Goal: Answer question/provide support: Share knowledge or assist other users

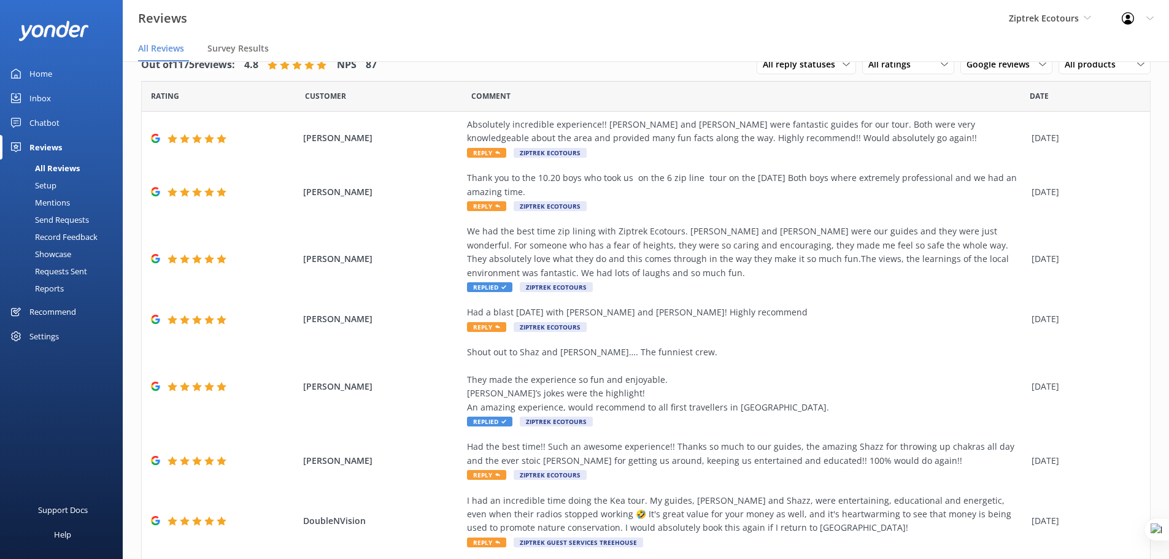
scroll to position [207, 0]
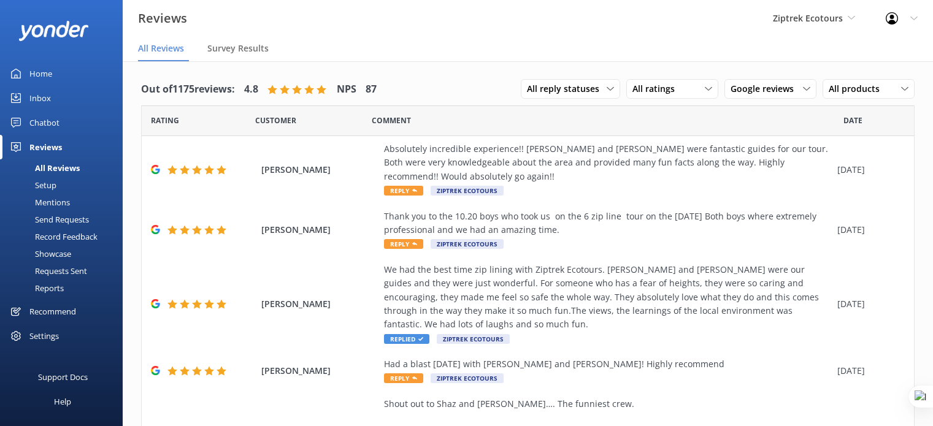
scroll to position [25, 0]
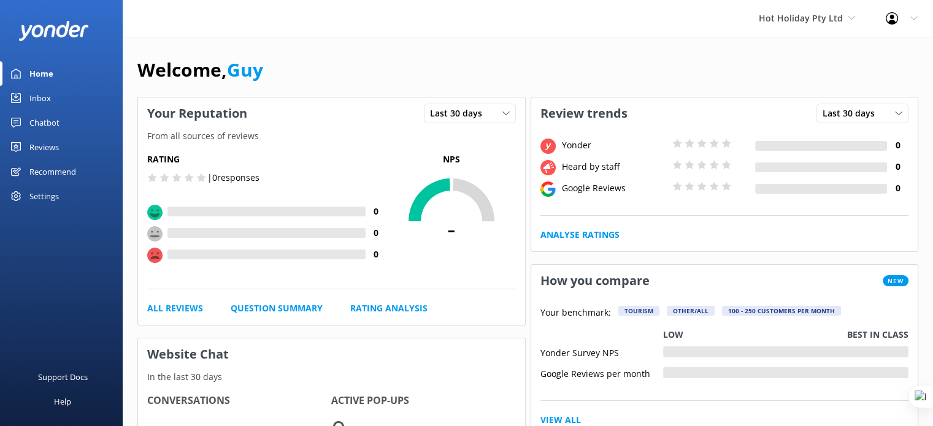
click at [42, 191] on div "Settings" at bounding box center [43, 196] width 29 height 25
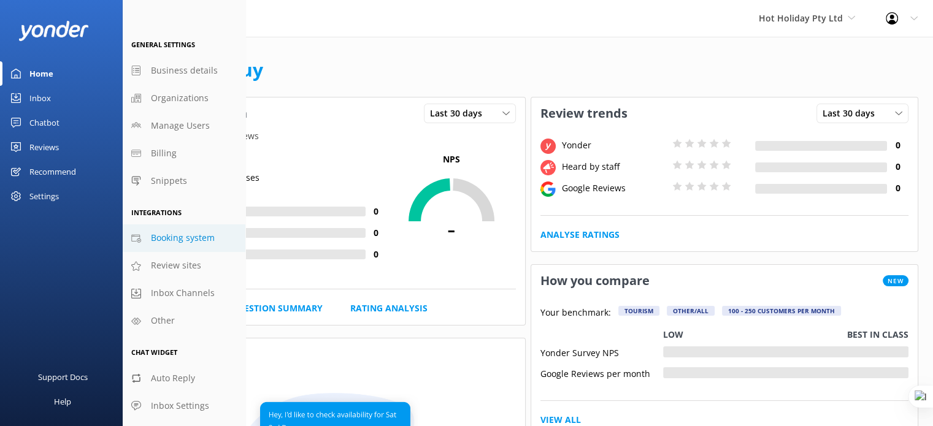
click at [192, 234] on span "Booking system" at bounding box center [183, 237] width 64 height 13
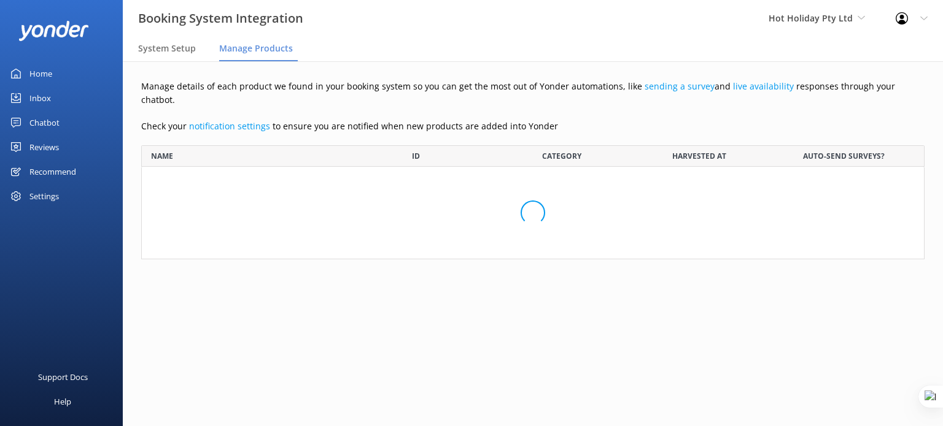
scroll to position [105, 773]
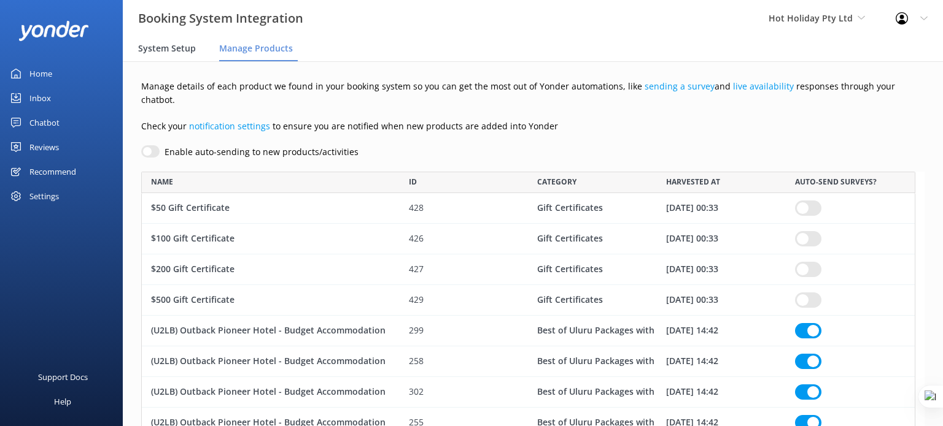
click at [165, 52] on span "System Setup" at bounding box center [167, 48] width 58 height 12
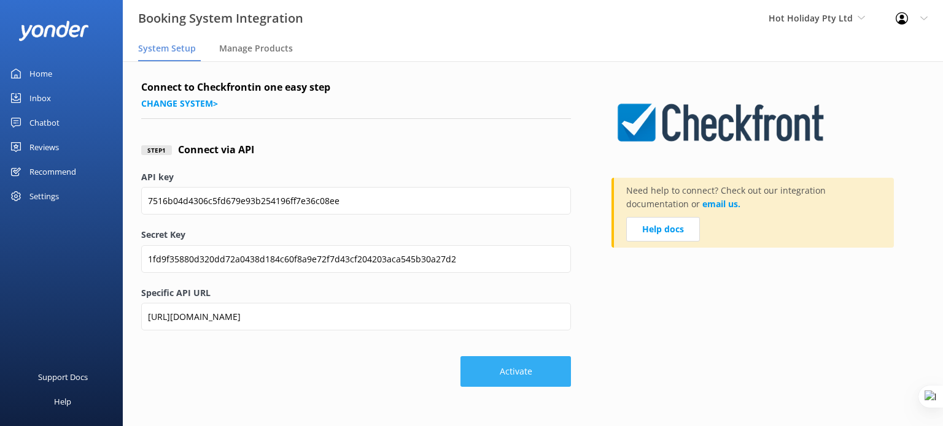
click at [557, 384] on button "Activate" at bounding box center [515, 372] width 110 height 31
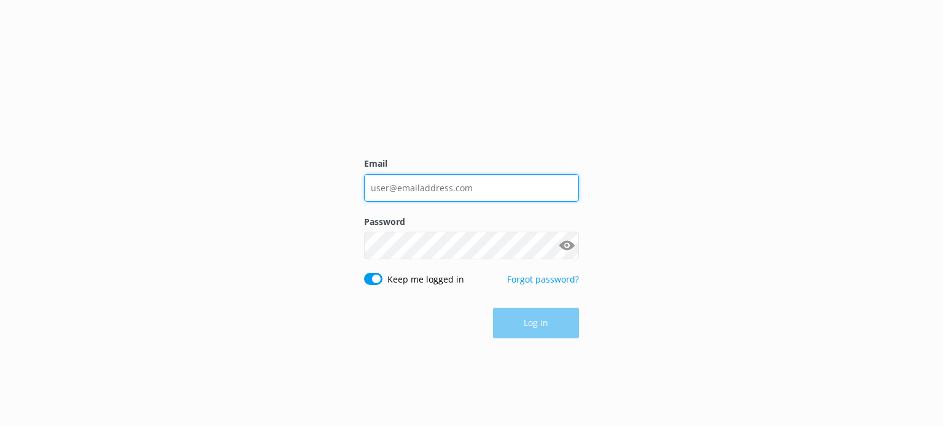
type input "guy@yonderhq.com"
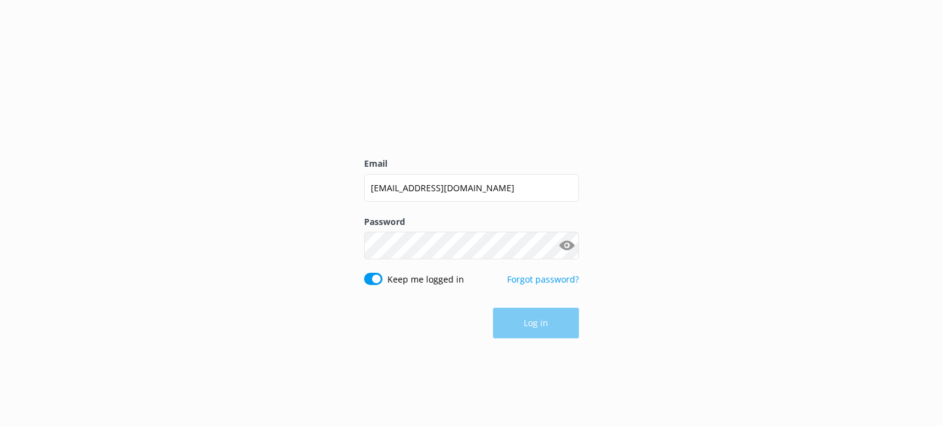
click at [655, 212] on div "Email guy@yonderhq.com Password Show password Keep me logged in Forgot password…" at bounding box center [471, 213] width 943 height 426
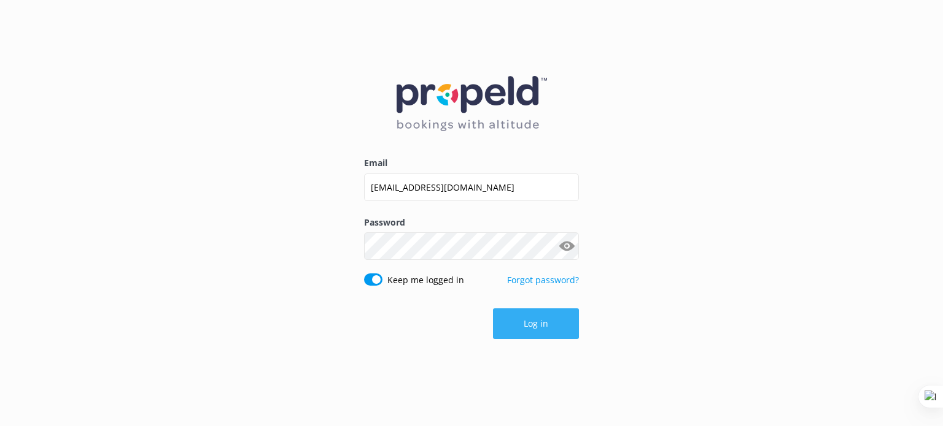
click at [540, 330] on button "Log in" at bounding box center [536, 324] width 86 height 31
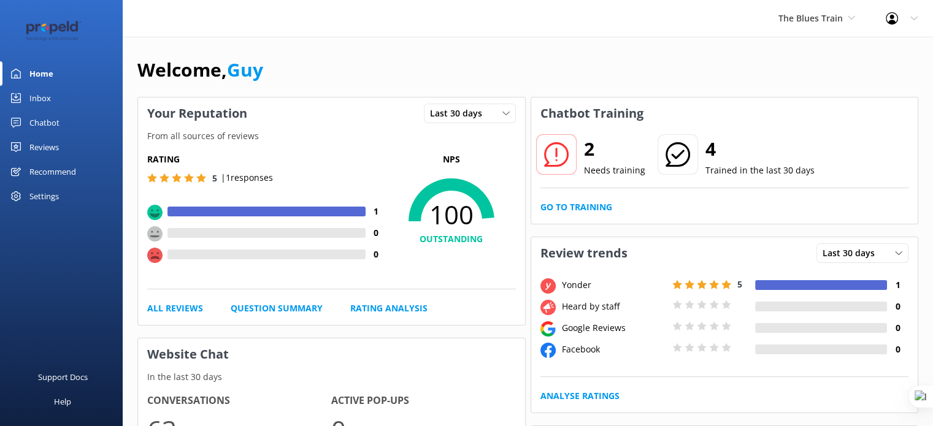
click at [34, 147] on div "Reviews" at bounding box center [43, 147] width 29 height 25
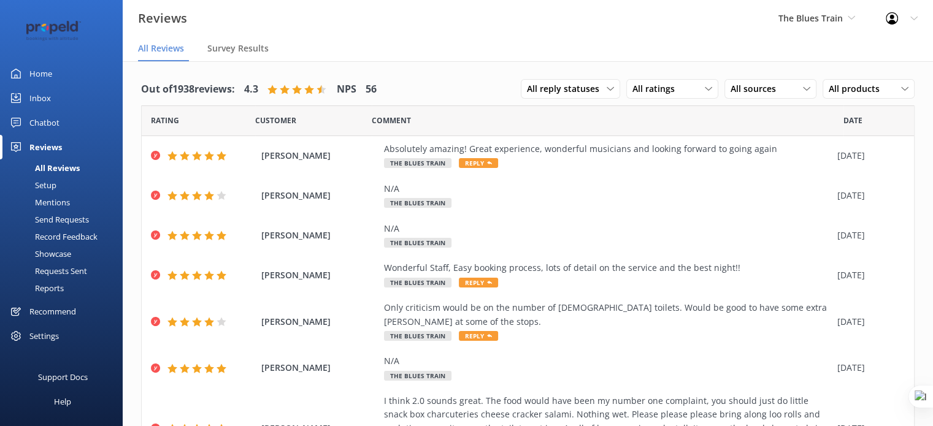
click at [52, 269] on div "Requests Sent" at bounding box center [47, 271] width 80 height 17
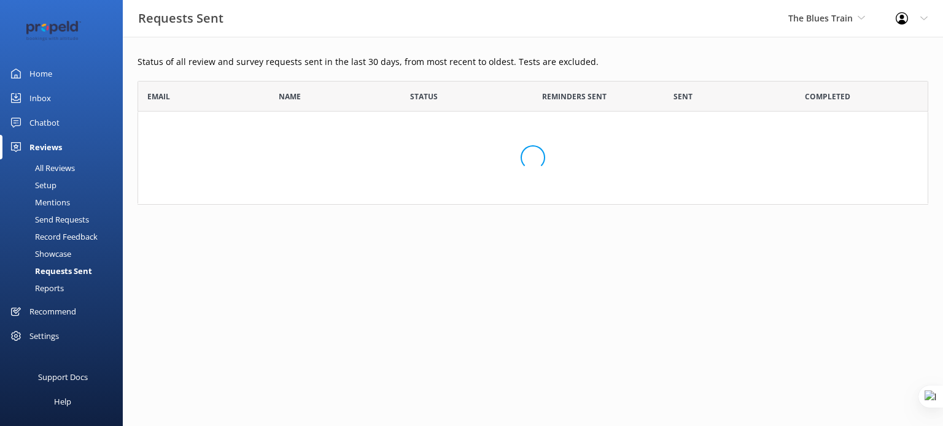
scroll to position [114, 781]
click at [39, 337] on div "Settings" at bounding box center [43, 336] width 29 height 25
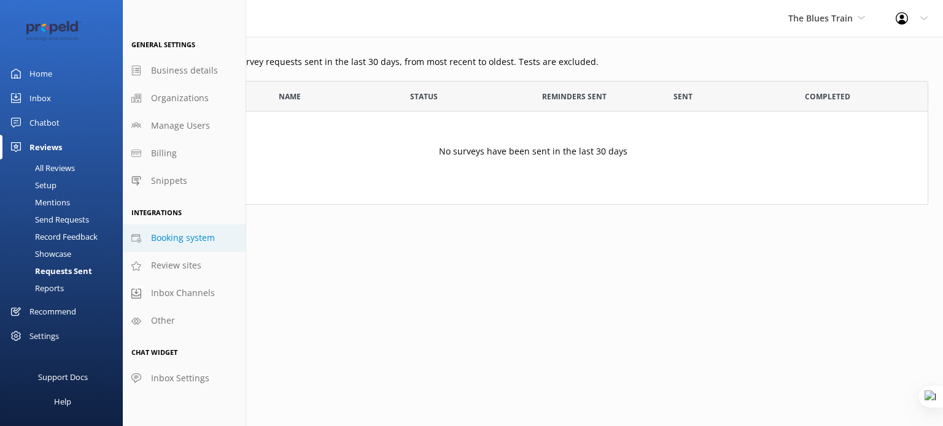
click at [175, 237] on span "Booking system" at bounding box center [183, 237] width 64 height 13
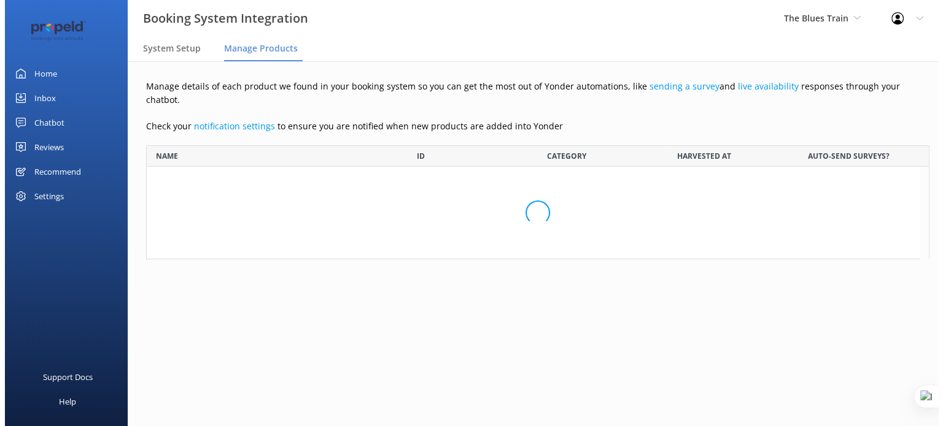
scroll to position [534, 764]
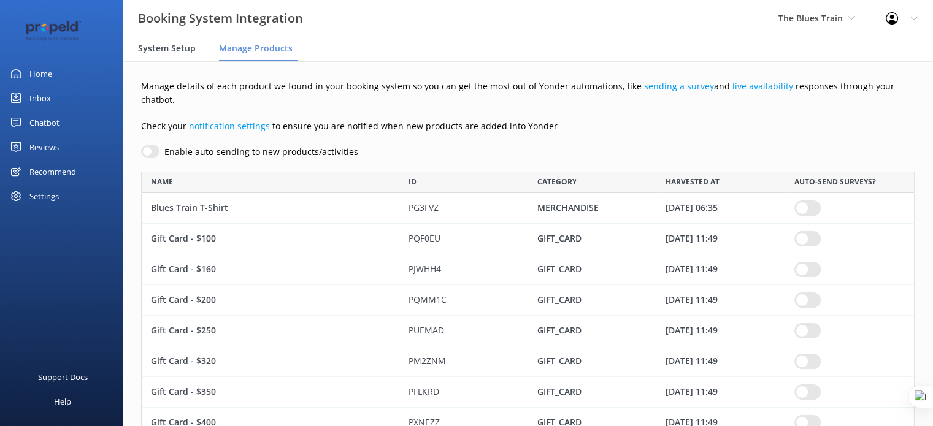
click at [175, 47] on span "System Setup" at bounding box center [167, 48] width 58 height 12
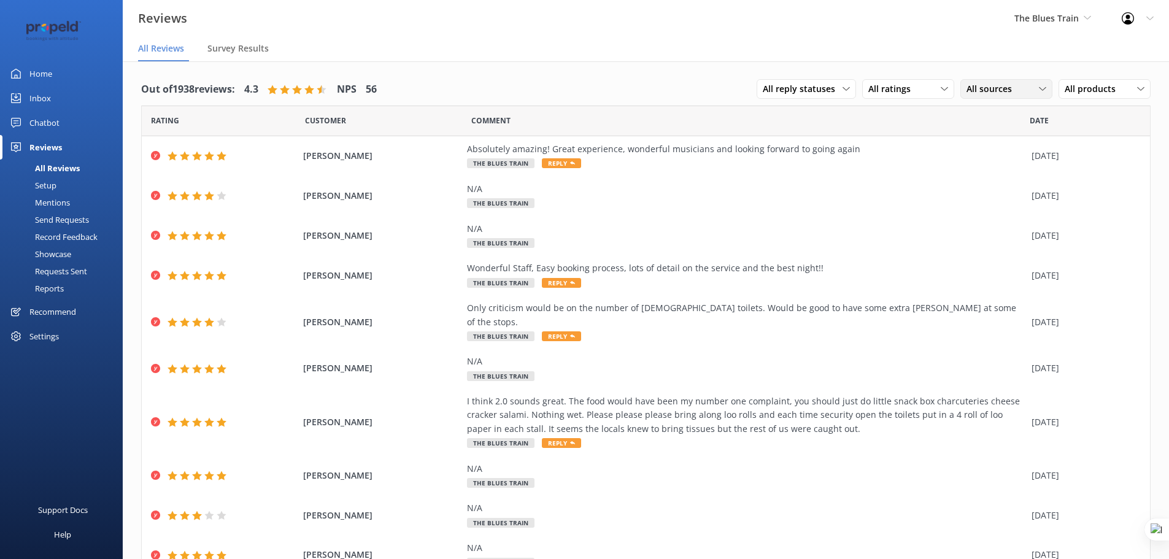
drag, startPoint x: 954, startPoint y: 87, endPoint x: 980, endPoint y: 88, distance: 25.8
click at [979, 88] on div "All sources" at bounding box center [1006, 88] width 86 height 13
click at [980, 88] on span "All sources" at bounding box center [992, 88] width 53 height 13
click at [985, 91] on span "All sources" at bounding box center [992, 88] width 53 height 13
click at [998, 214] on div "Google reviews" at bounding box center [1014, 213] width 72 height 12
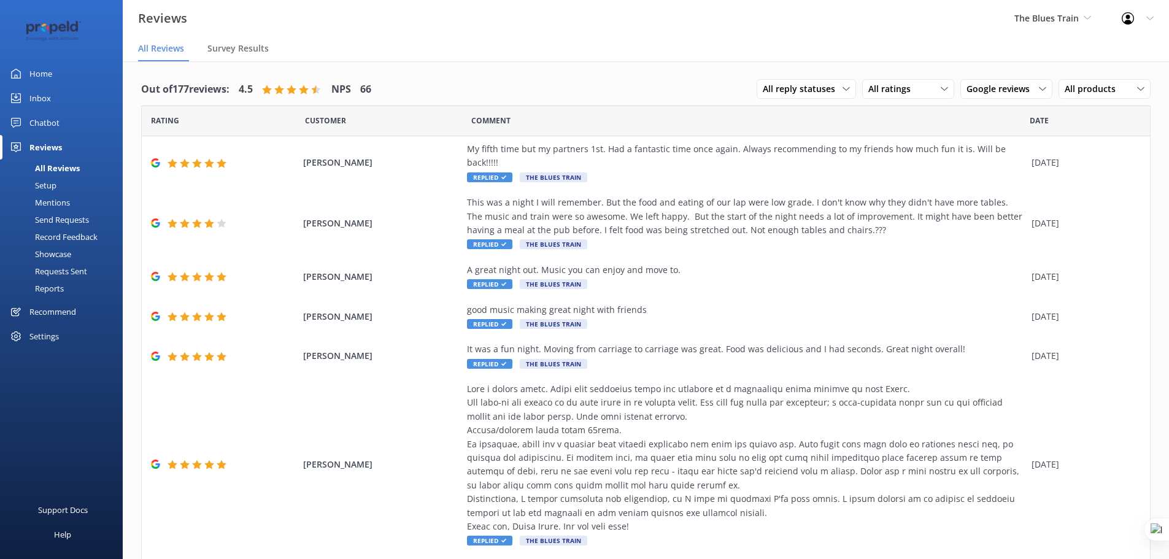
click at [45, 70] on div "Home" at bounding box center [40, 73] width 23 height 25
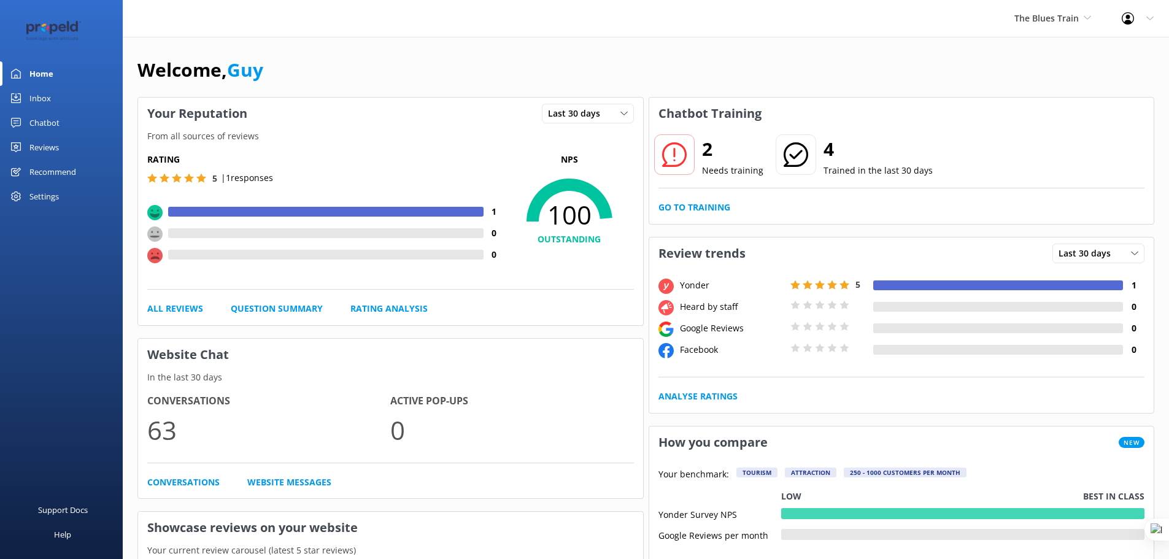
click at [41, 116] on div "Chatbot" at bounding box center [44, 122] width 30 height 25
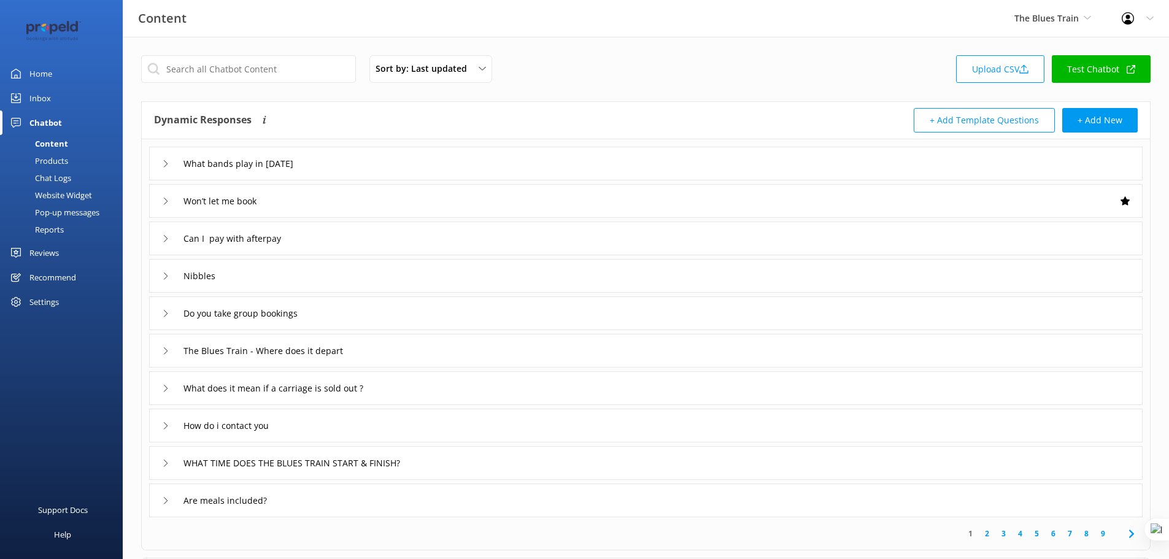
click at [477, 168] on div "What bands play in December 2025" at bounding box center [645, 164] width 993 height 34
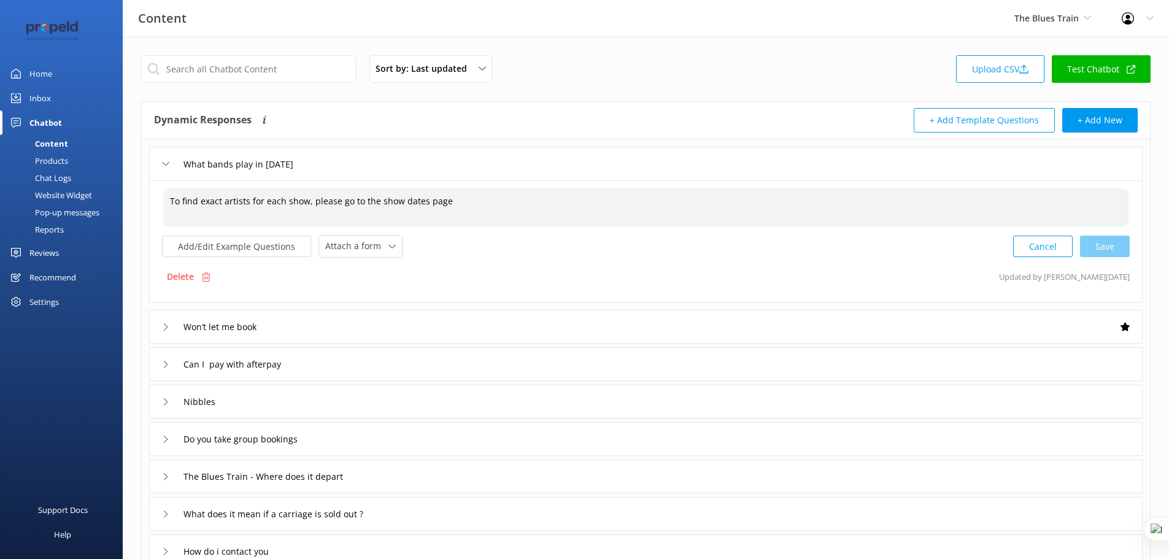
drag, startPoint x: 186, startPoint y: 197, endPoint x: 452, endPoint y: 204, distance: 265.8
click at [452, 204] on textarea "To find exact artists for each show, please go to the show dates page" at bounding box center [645, 207] width 965 height 38
click at [468, 201] on textarea "To find exact artists for each show, please go to the show dates page" at bounding box center [645, 207] width 965 height 38
click at [452, 203] on textarea "To find exact artists for each show, please go to the show dates page" at bounding box center [645, 207] width 965 height 38
paste textarea "https://www.thebluestrain.com.au/shows/"
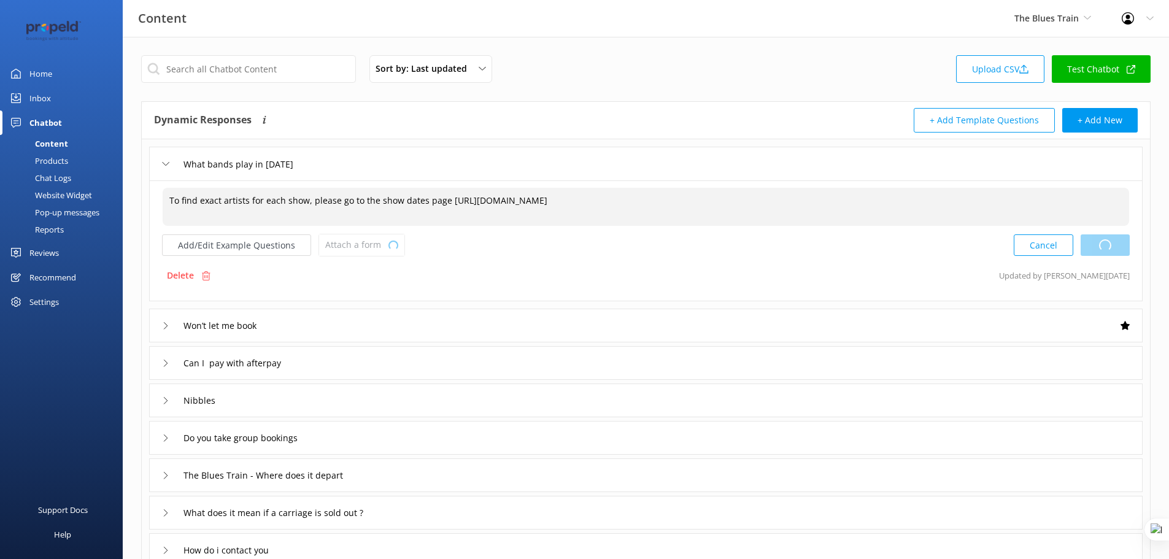
click at [1101, 245] on div "Cancel Loading.." at bounding box center [1072, 245] width 116 height 23
type textarea "To find exact artists for each show, please go to the show dates page https://w…"
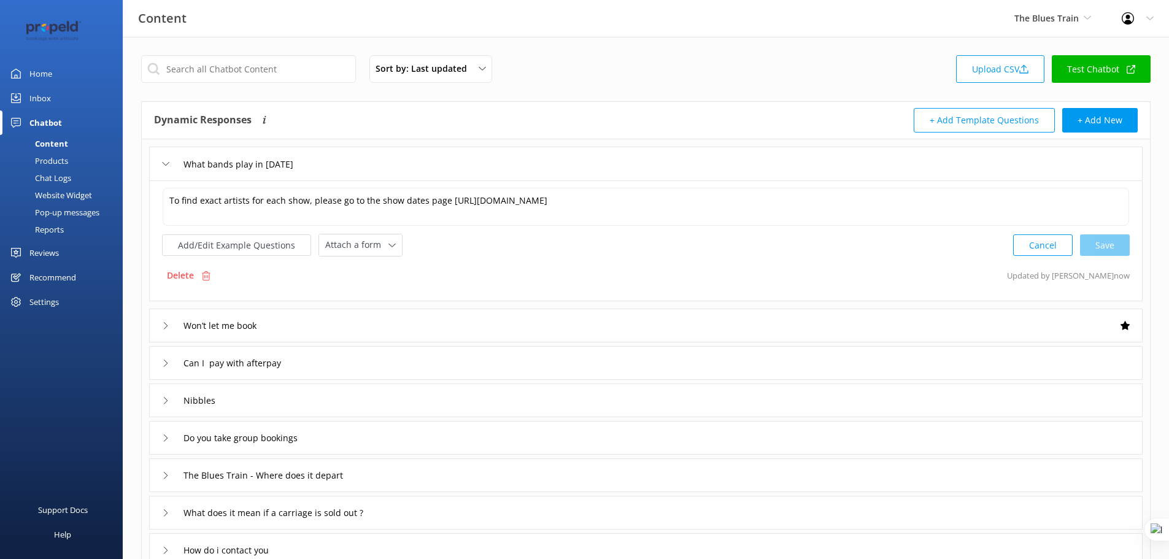
click at [425, 320] on div "Won’t let me book" at bounding box center [645, 326] width 993 height 34
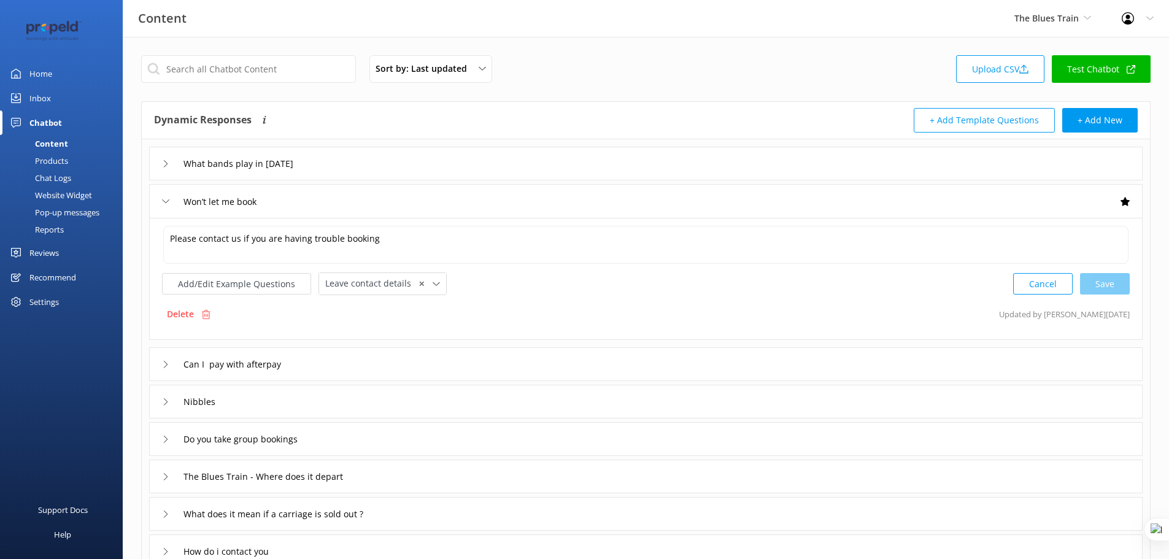
scroll to position [31, 0]
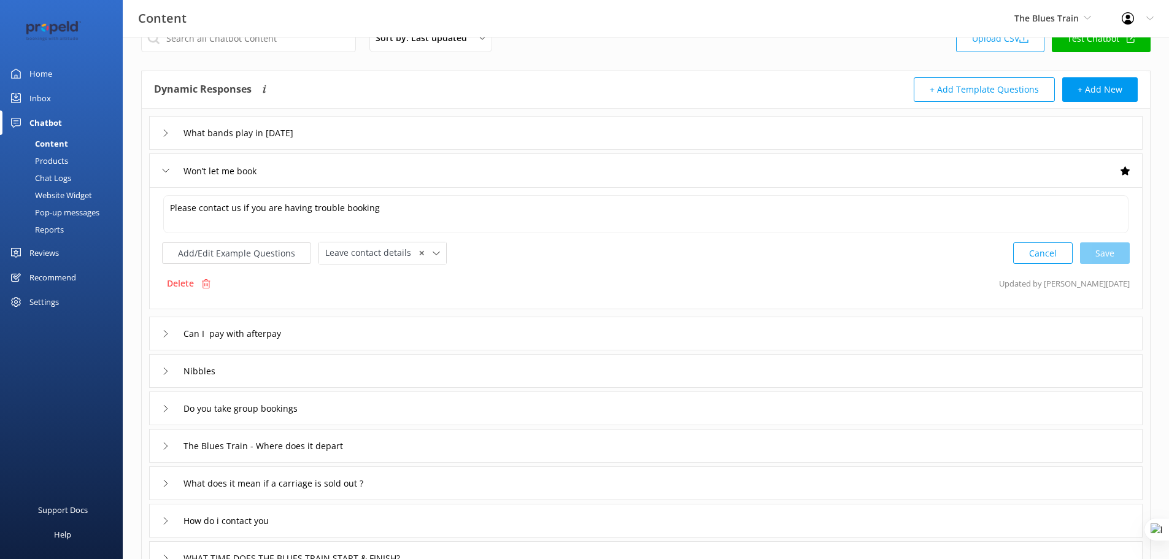
click at [382, 331] on div "Can I pay with afterpay" at bounding box center [645, 334] width 993 height 34
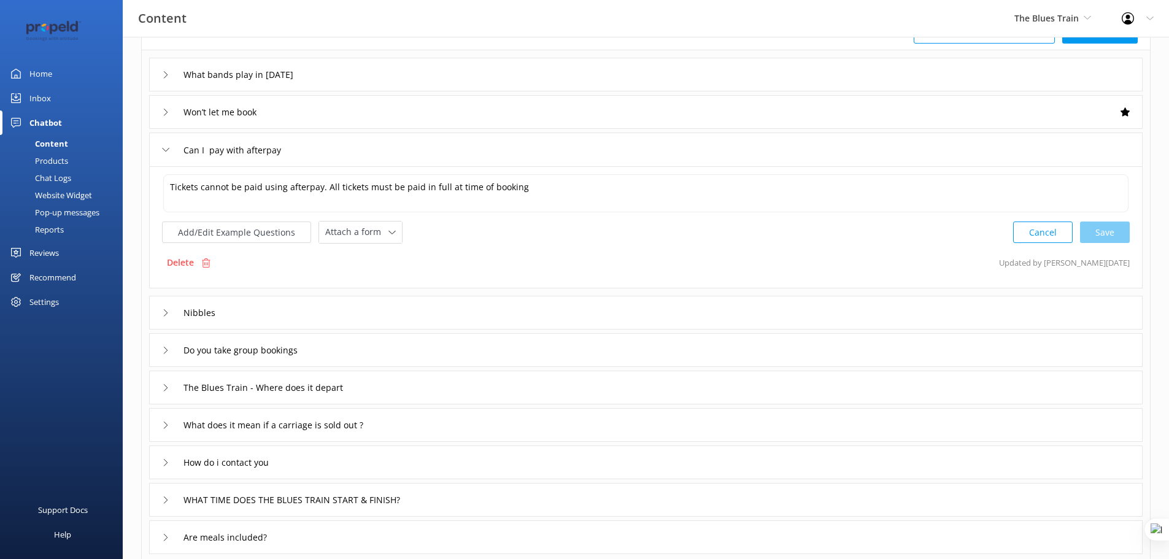
scroll to position [92, 0]
click at [332, 305] on div "Nibbles" at bounding box center [645, 310] width 993 height 34
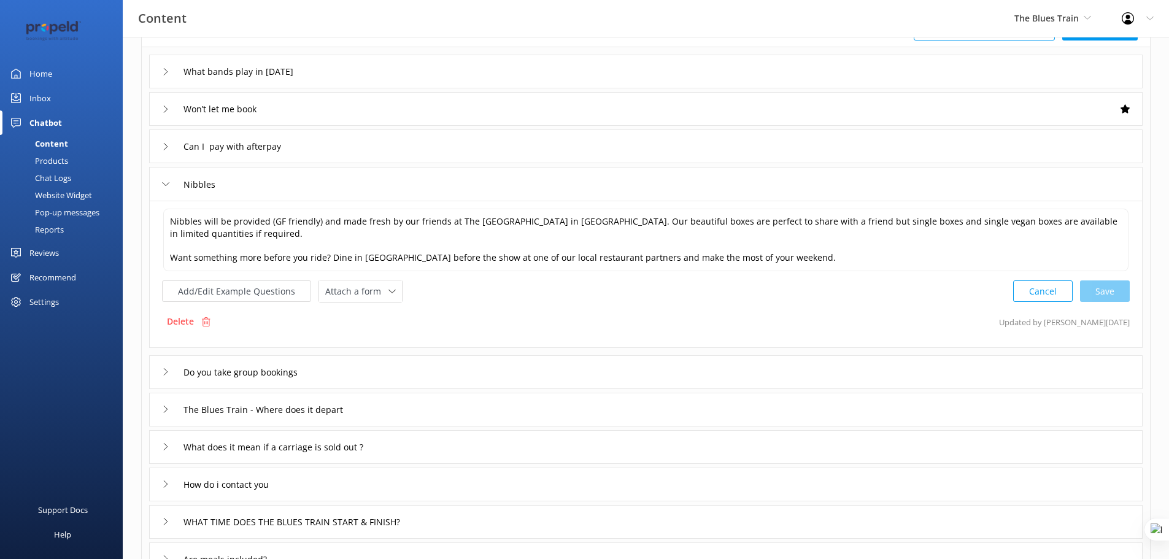
click at [29, 75] on link "Home" at bounding box center [61, 73] width 123 height 25
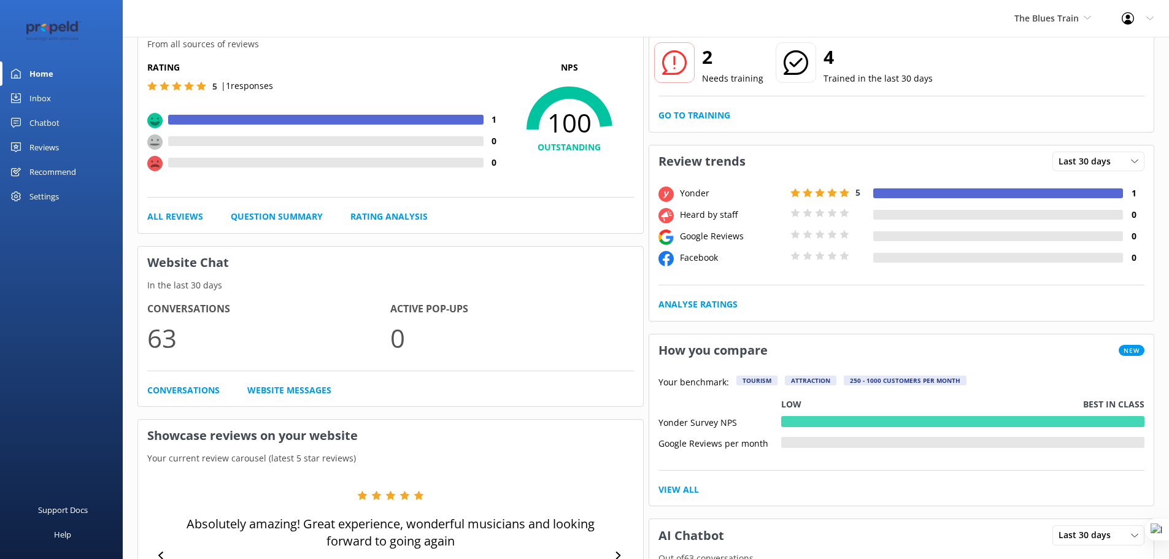
click at [1069, 10] on div "The Blues Train Yonder demo Musket Cove Island Resort & Marina Bea Abel Tasman …" at bounding box center [1052, 18] width 107 height 37
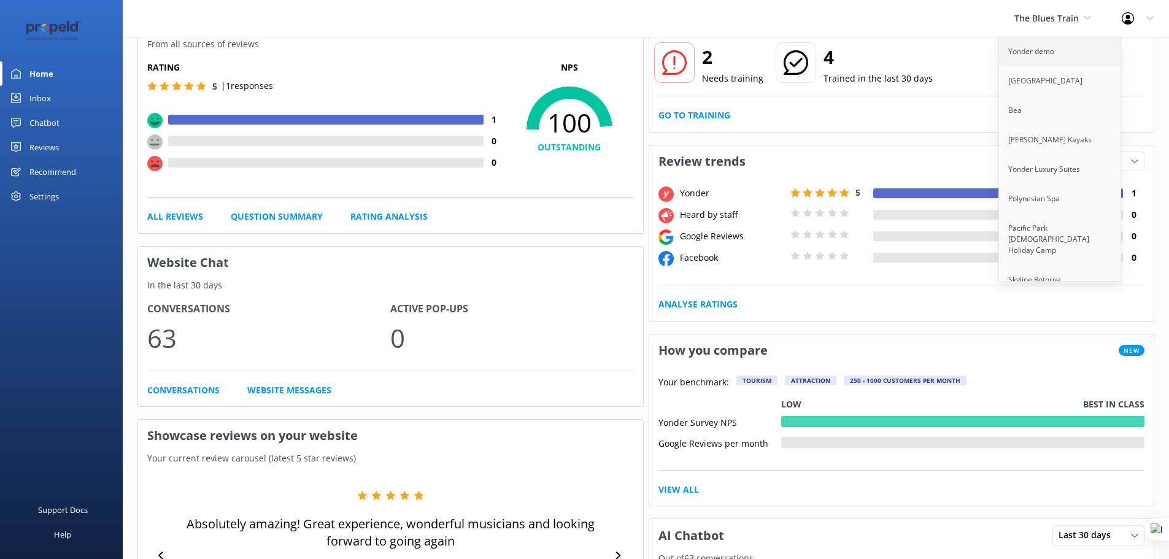
click at [1024, 53] on link "Yonder demo" at bounding box center [1060, 51] width 123 height 29
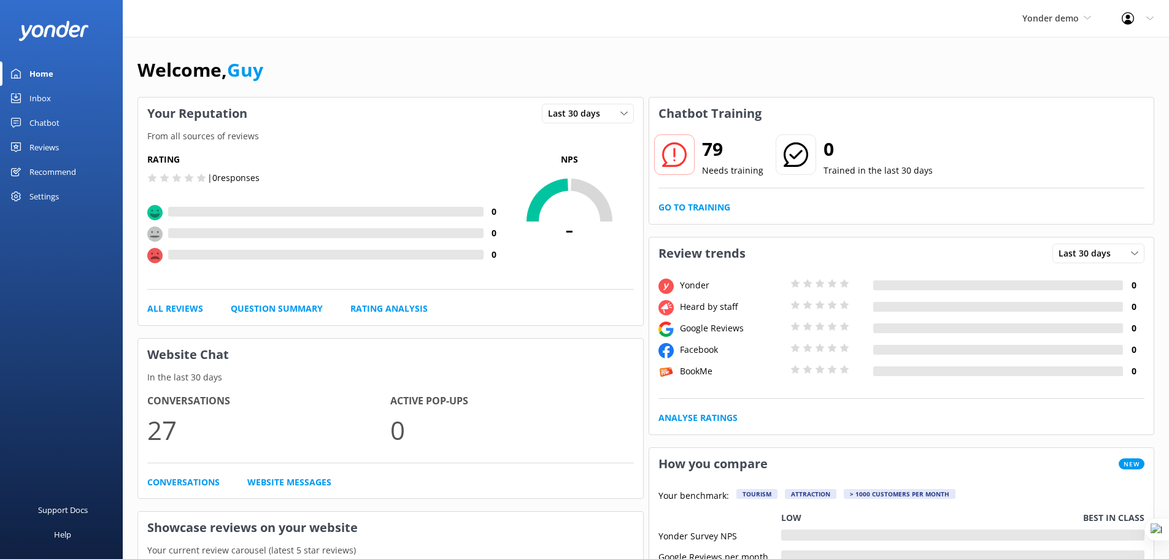
click at [53, 82] on div "Home" at bounding box center [41, 73] width 24 height 25
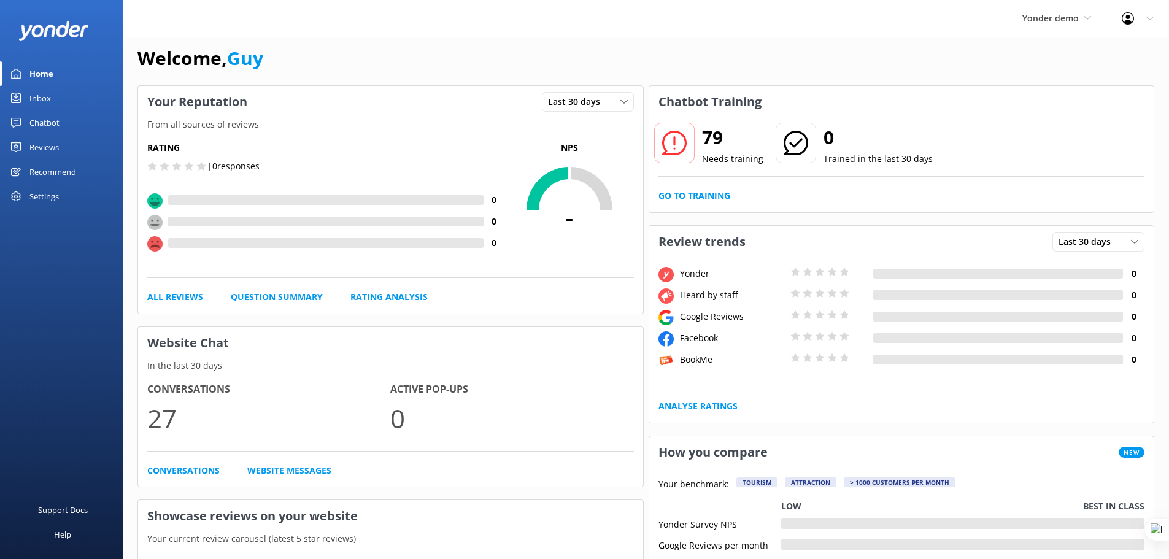
scroll to position [15, 0]
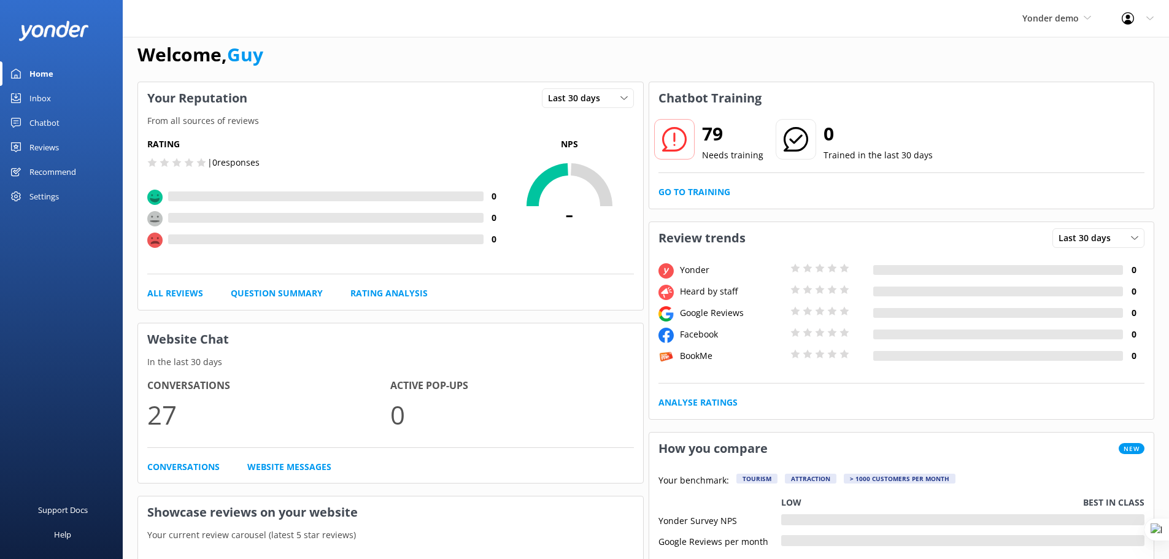
click at [33, 76] on div "Home" at bounding box center [41, 73] width 24 height 25
click at [140, 32] on div at bounding box center [76, 18] width 153 height 37
click at [25, 72] on link "Home" at bounding box center [61, 73] width 123 height 25
